Goal: Task Accomplishment & Management: Complete application form

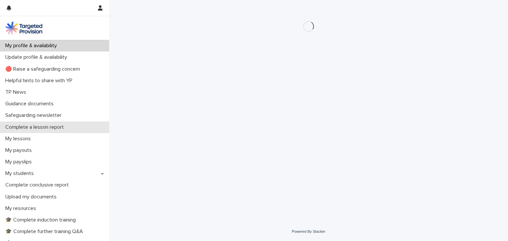
click at [43, 126] on p "Complete a lesson report" at bounding box center [36, 127] width 66 height 6
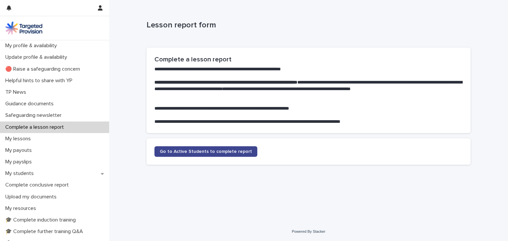
click at [182, 152] on span "Go to Active Students to complete report" at bounding box center [206, 151] width 92 height 5
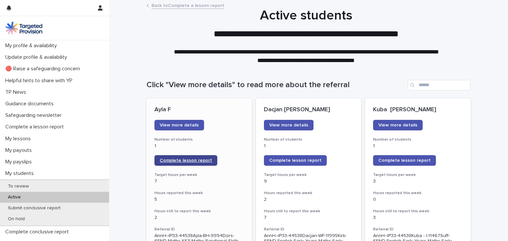
click at [183, 159] on span "Complete lesson report" at bounding box center [186, 160] width 52 height 5
